Goal: Task Accomplishment & Management: Complete application form

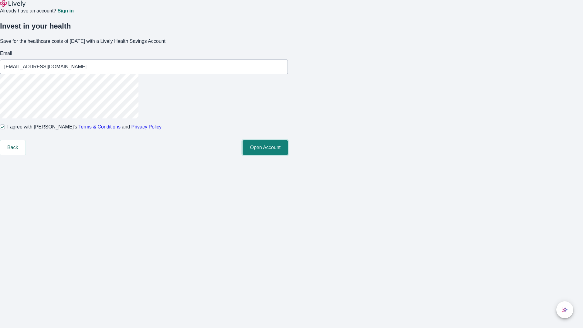
click at [288, 155] on button "Open Account" at bounding box center [265, 147] width 45 height 15
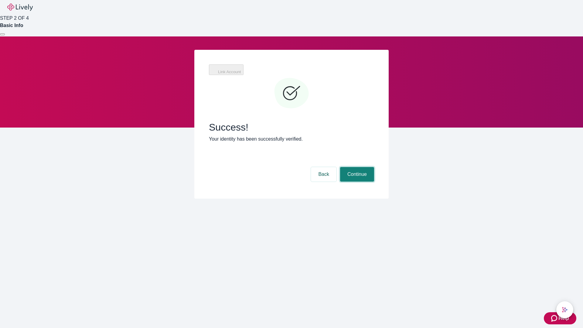
click at [356, 167] on button "Continue" at bounding box center [357, 174] width 34 height 15
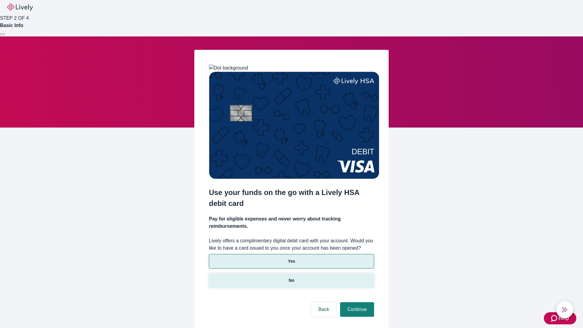
click at [291, 277] on p "No" at bounding box center [292, 280] width 6 height 6
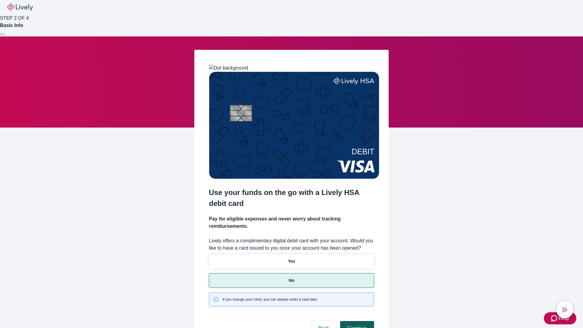
click at [356, 321] on button "Continue" at bounding box center [357, 328] width 34 height 15
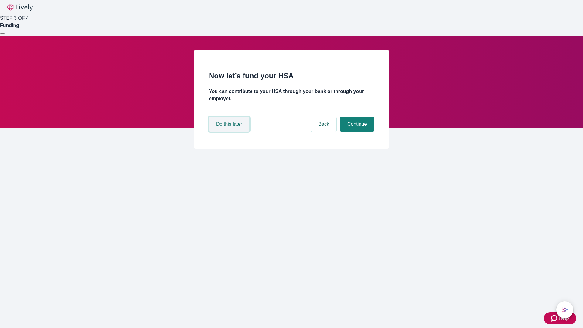
click at [230, 131] on button "Do this later" at bounding box center [229, 124] width 40 height 15
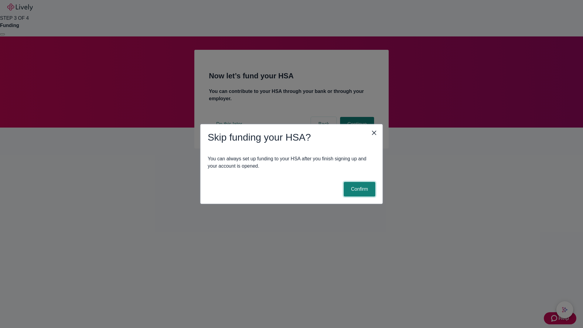
click at [359, 189] on button "Confirm" at bounding box center [360, 189] width 32 height 15
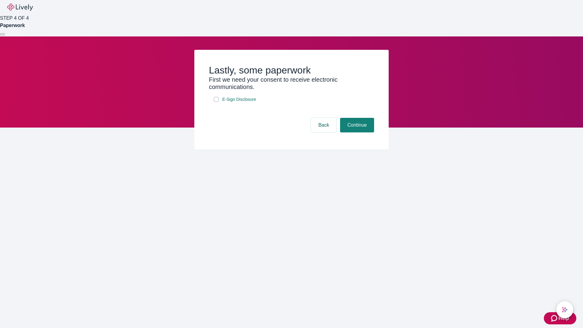
click at [216, 102] on input "E-Sign Disclosure" at bounding box center [216, 99] width 5 height 5
checkbox input "true"
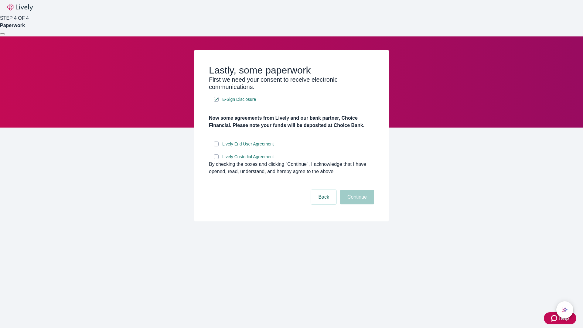
click at [216, 146] on input "Lively End User Agreement" at bounding box center [216, 144] width 5 height 5
checkbox input "true"
click at [216, 159] on input "Lively Custodial Agreement" at bounding box center [216, 156] width 5 height 5
checkbox input "true"
click at [356, 204] on button "Continue" at bounding box center [357, 197] width 34 height 15
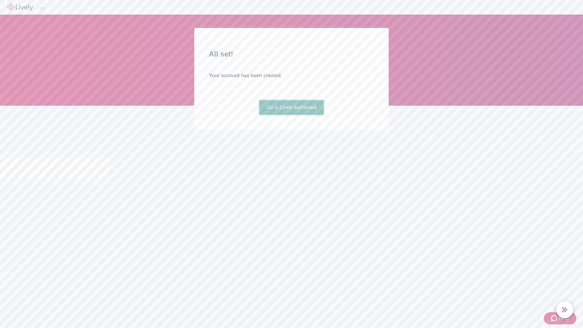
click at [291, 115] on link "Go to Lively dashboard" at bounding box center [291, 107] width 65 height 15
